Goal: Find specific page/section: Find specific page/section

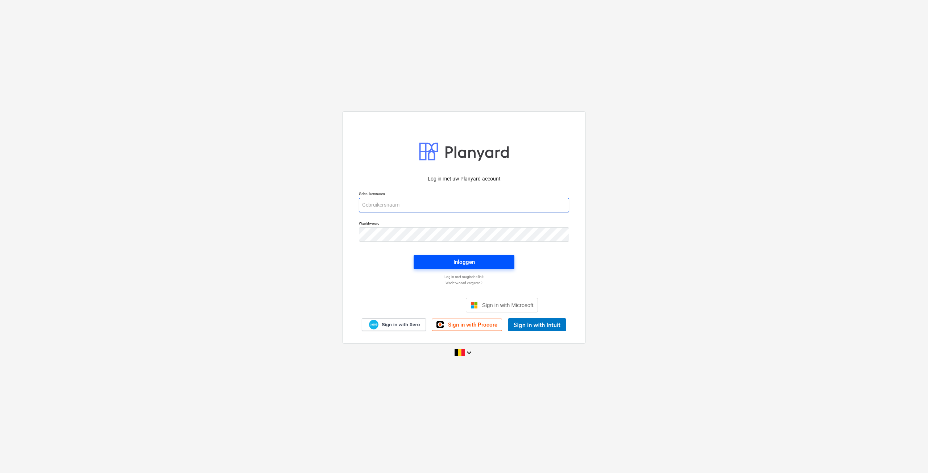
type input "[EMAIL_ADDRESS][DOMAIN_NAME]"
click at [438, 264] on span "Inloggen" at bounding box center [463, 261] width 83 height 9
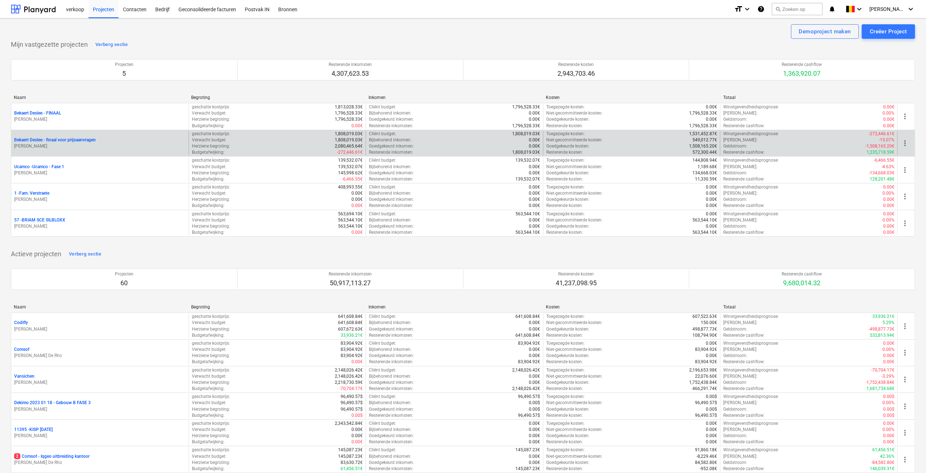
click at [95, 141] on p "Bekaert Deslee - finaal voor prijsaanvragen" at bounding box center [55, 140] width 82 height 6
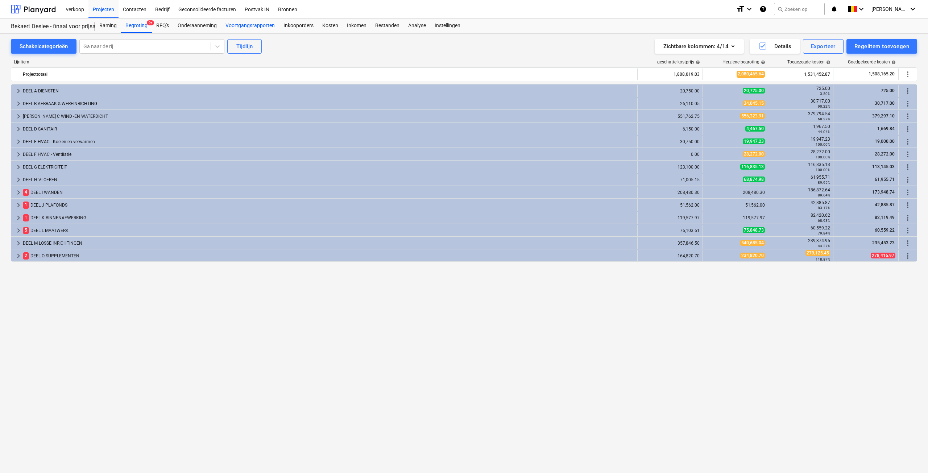
click at [240, 26] on div "Voortgangsrapporten" at bounding box center [250, 25] width 58 height 15
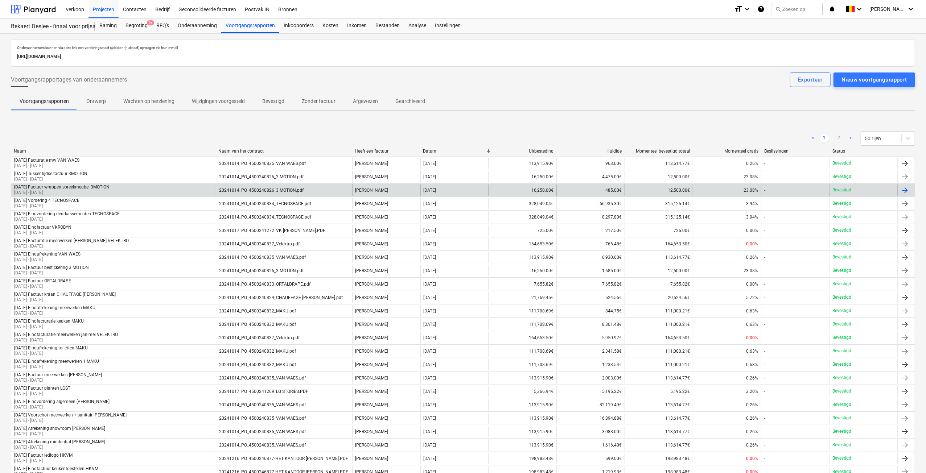
click at [322, 188] on div "20241014_PO_4500240826_3 MOTION.pdf" at bounding box center [284, 191] width 136 height 12
